Goal: Information Seeking & Learning: Check status

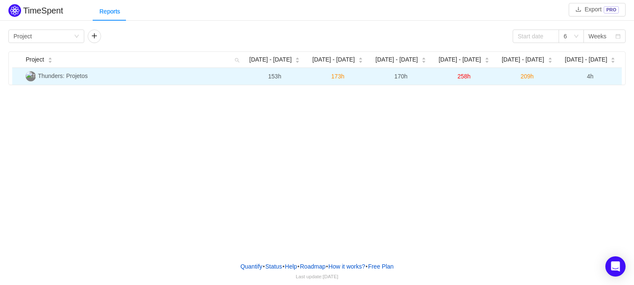
click at [107, 79] on td "Thunders: Projetos" at bounding box center [132, 76] width 221 height 17
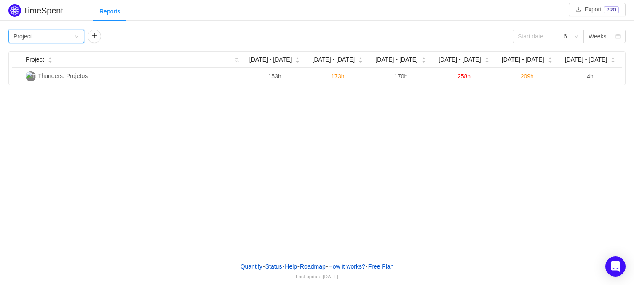
click at [57, 35] on div "Group by Project" at bounding box center [43, 36] width 60 height 13
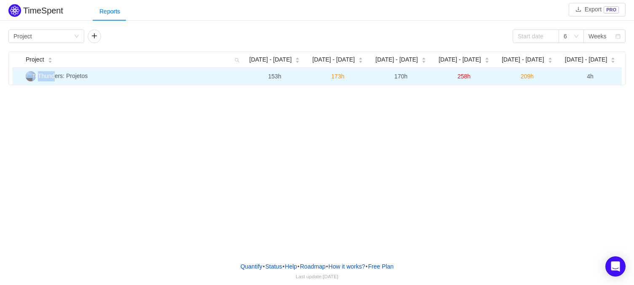
drag, startPoint x: 235, startPoint y: 107, endPoint x: 54, endPoint y: 75, distance: 183.6
click at [54, 75] on div "TimeSpent Export PRO Reports Group by Project 6 Weeks Project [DATE] - [DATE] A…" at bounding box center [317, 127] width 634 height 255
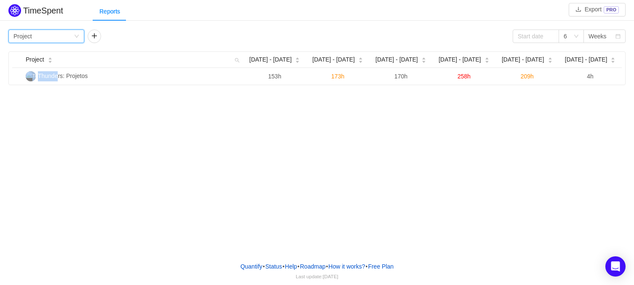
click at [28, 34] on div "Project" at bounding box center [22, 36] width 19 height 13
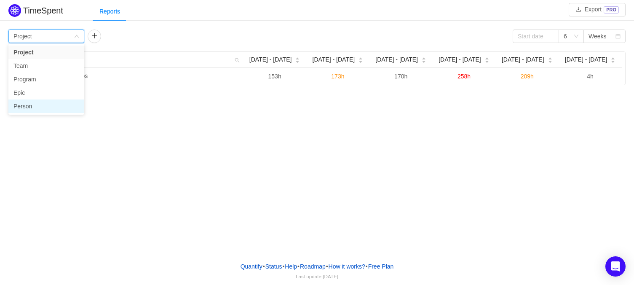
click at [56, 103] on li "Person" at bounding box center [46, 105] width 76 height 13
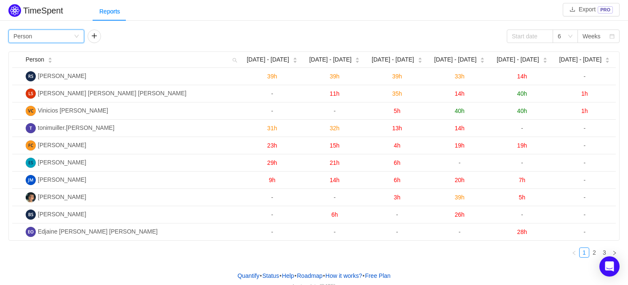
click at [184, 44] on div "Group by Person 6 Weeks Person [DATE] - [DATE] Aug [DATE] - [DATE] - [DATE] - […" at bounding box center [314, 146] width 612 height 235
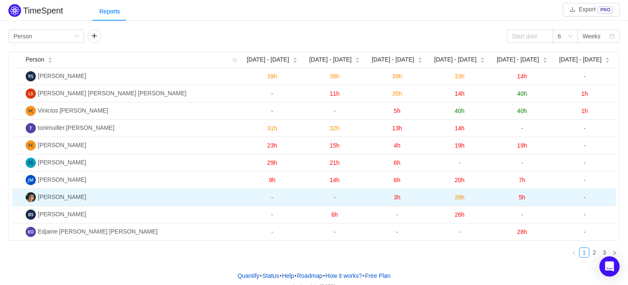
scroll to position [13, 0]
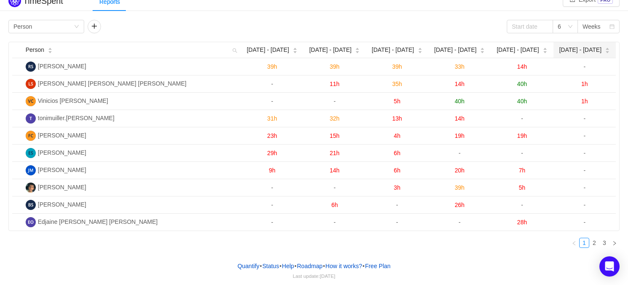
click at [586, 46] on span "[DATE] - [DATE]" at bounding box center [580, 49] width 43 height 9
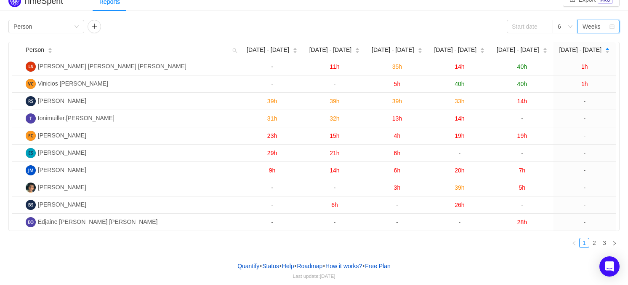
click at [605, 21] on div "Weeks" at bounding box center [596, 26] width 27 height 13
click at [270, 50] on span "[DATE] - [DATE]" at bounding box center [268, 49] width 43 height 9
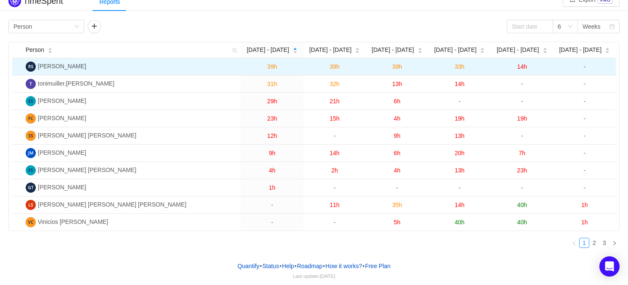
scroll to position [0, 0]
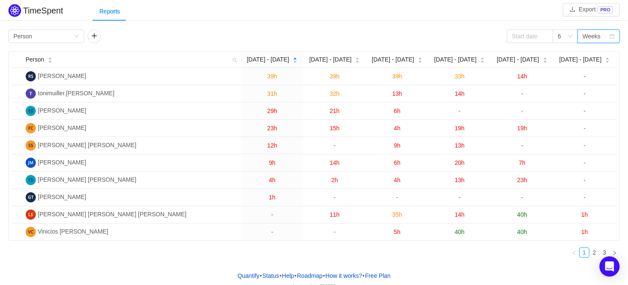
click at [603, 35] on div "Weeks" at bounding box center [596, 36] width 27 height 13
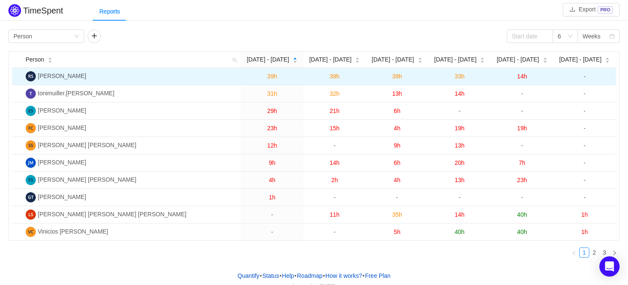
click at [529, 75] on td "14h" at bounding box center [522, 76] width 62 height 17
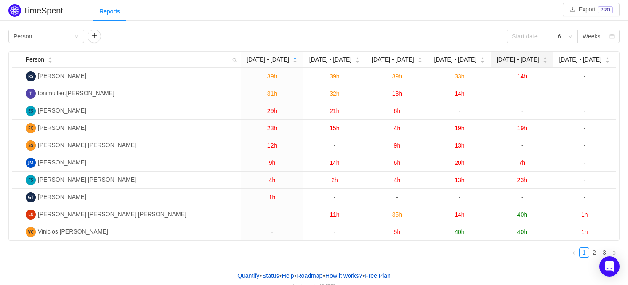
click at [529, 61] on span "[DATE] - [DATE]" at bounding box center [518, 59] width 43 height 9
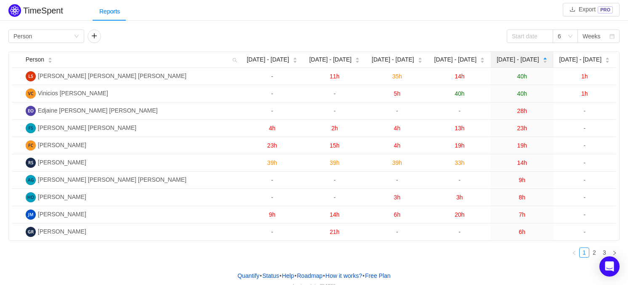
click at [529, 61] on span "[DATE] - [DATE]" at bounding box center [518, 59] width 43 height 9
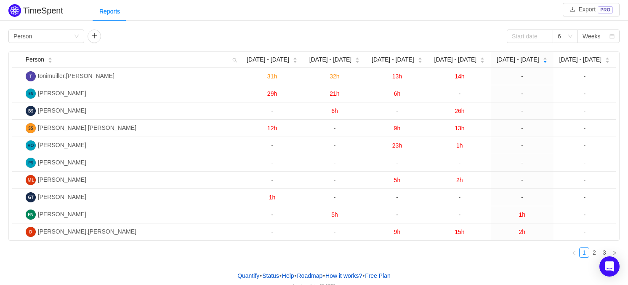
click at [324, 21] on div "TimeSpent Export PRO Reports Group by Person 6 Weeks Person [DATE] - [DATE] Aug…" at bounding box center [314, 133] width 628 height 262
